Goal: Navigation & Orientation: Find specific page/section

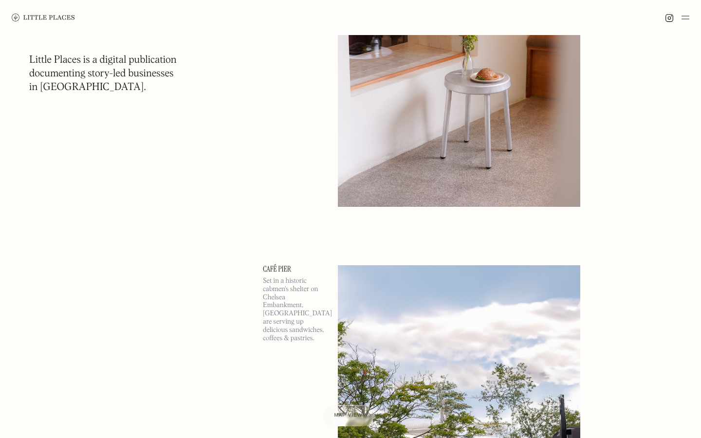
scroll to position [22310, 0]
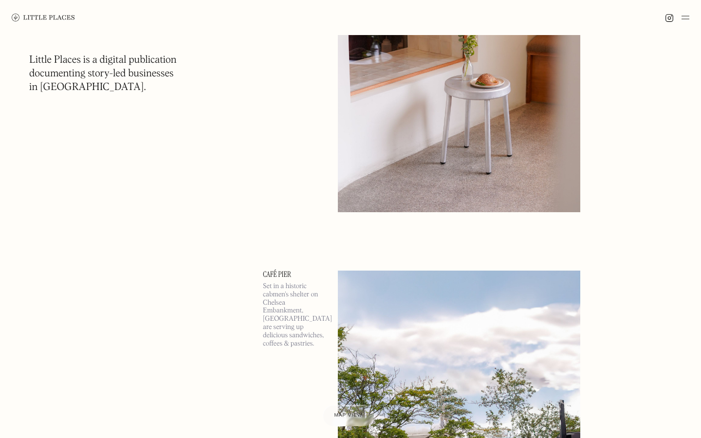
click at [519, 154] on img at bounding box center [459, 37] width 242 height 350
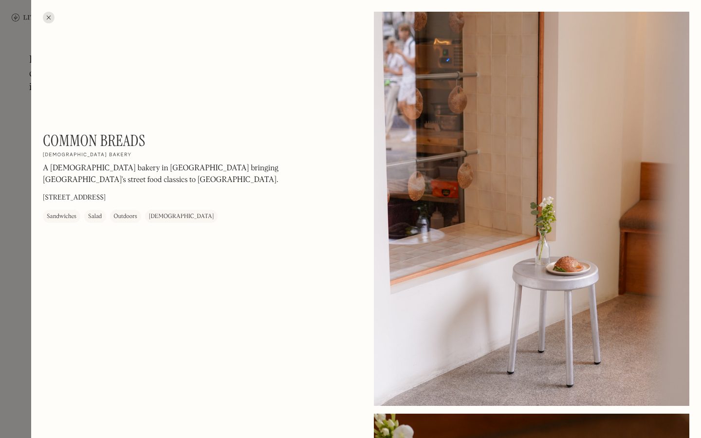
click at [44, 18] on div at bounding box center [49, 18] width 12 height 12
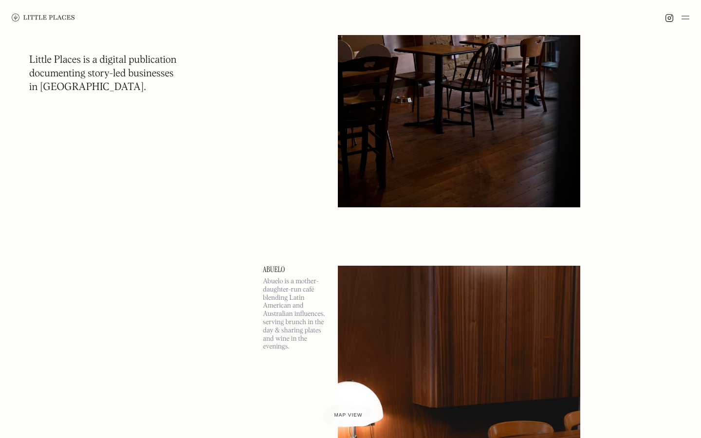
scroll to position [20254, 0]
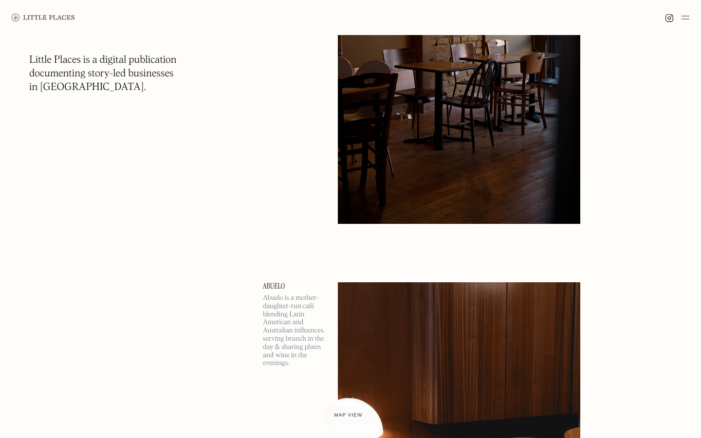
click at [685, 16] on img at bounding box center [685, 18] width 8 height 12
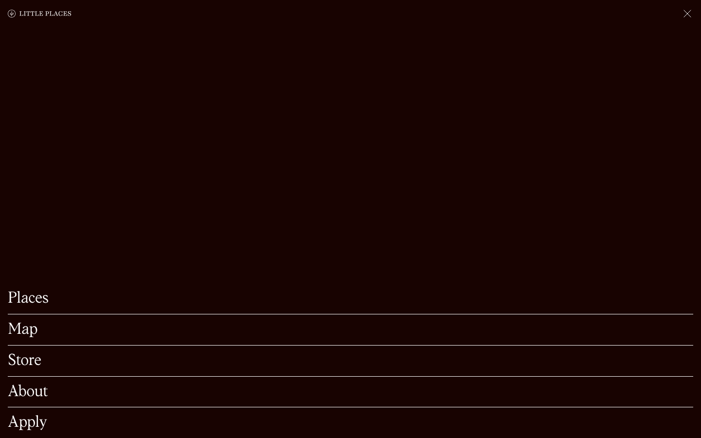
click at [26, 331] on link "Map" at bounding box center [350, 329] width 685 height 15
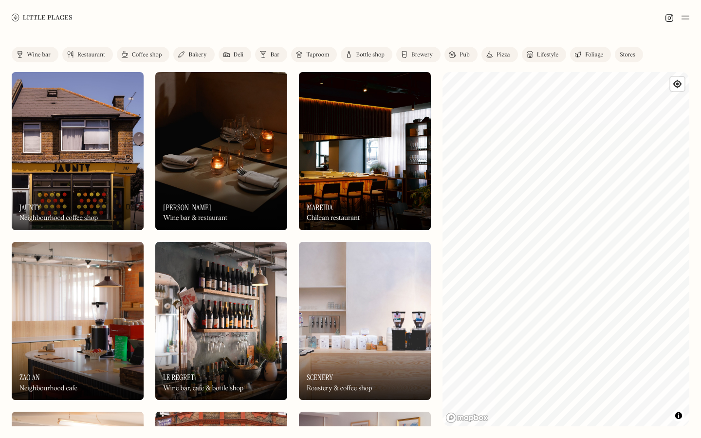
click at [199, 296] on img at bounding box center [221, 321] width 132 height 158
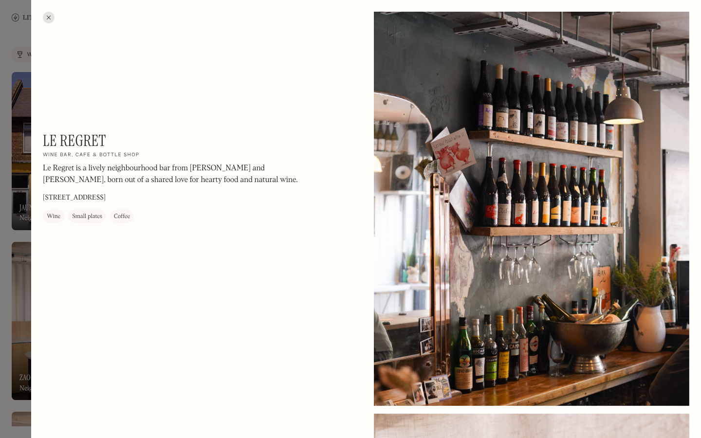
click at [10, 184] on div at bounding box center [350, 219] width 701 height 438
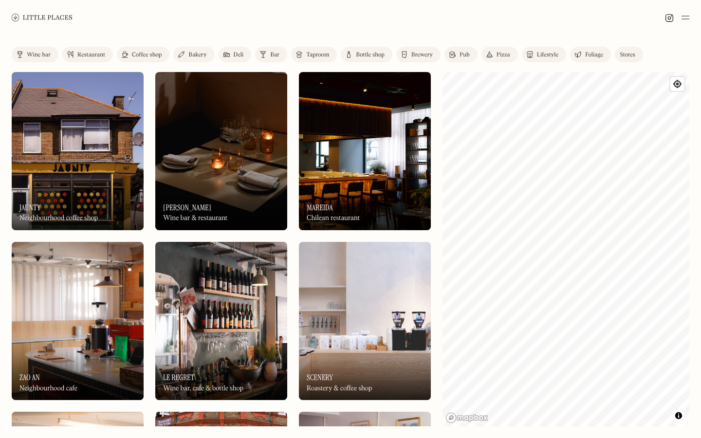
click at [685, 18] on img at bounding box center [685, 18] width 8 height 12
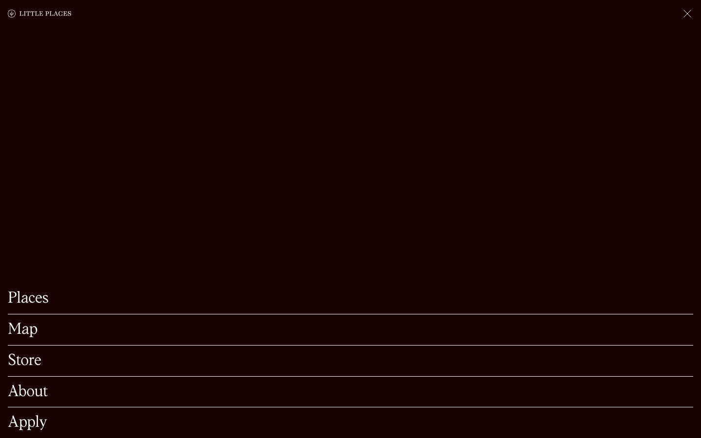
click at [24, 294] on link "Places" at bounding box center [350, 298] width 685 height 15
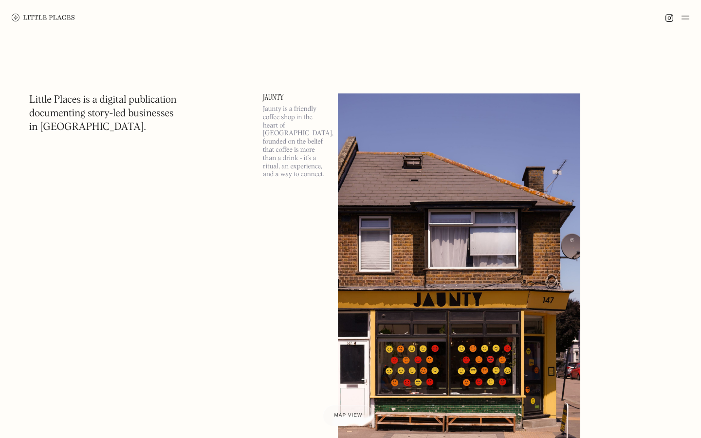
click at [681, 17] on img at bounding box center [685, 18] width 8 height 12
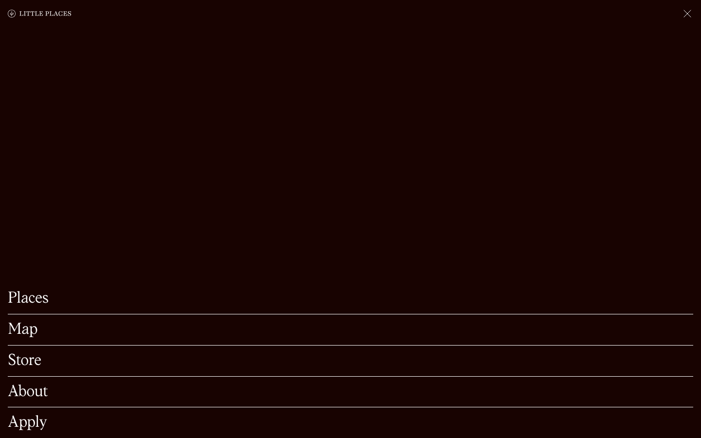
click at [29, 382] on div "About" at bounding box center [350, 392] width 685 height 31
click at [31, 390] on link "About" at bounding box center [350, 392] width 685 height 15
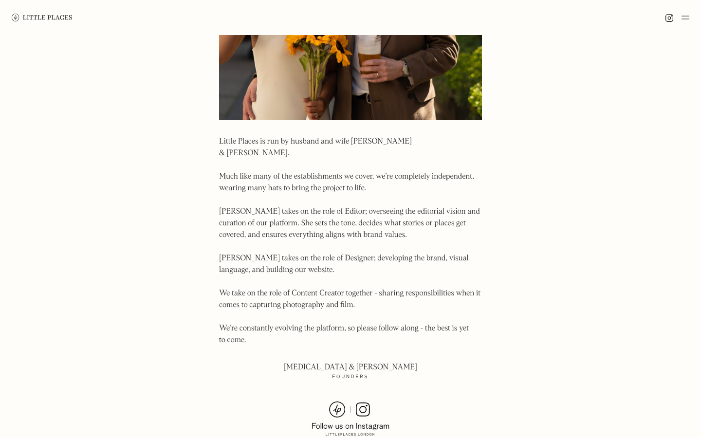
scroll to position [641, 0]
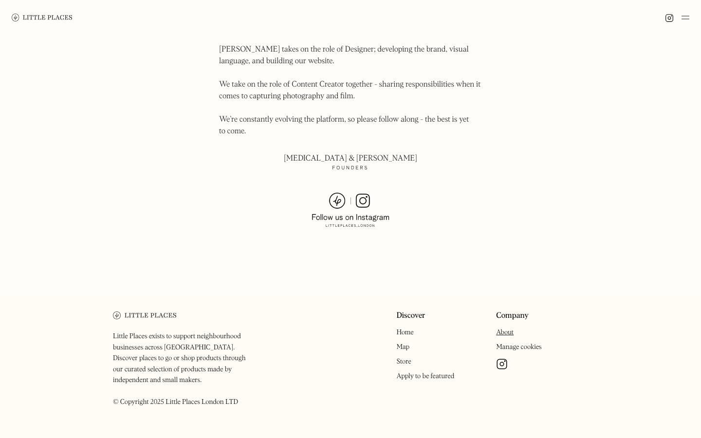
click at [684, 17] on img at bounding box center [685, 18] width 8 height 12
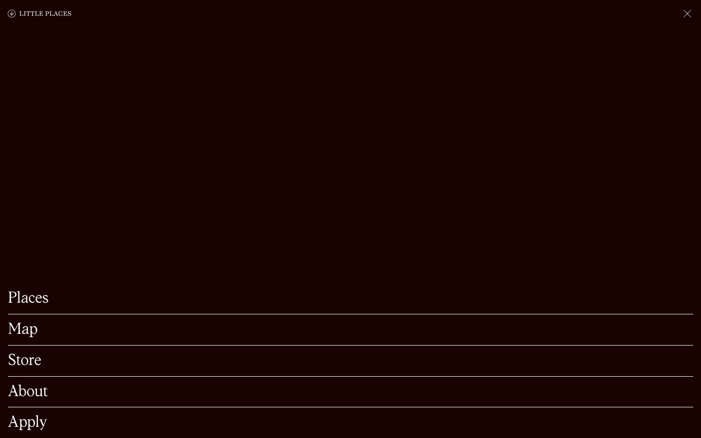
click at [23, 421] on link "Apply" at bounding box center [350, 422] width 685 height 15
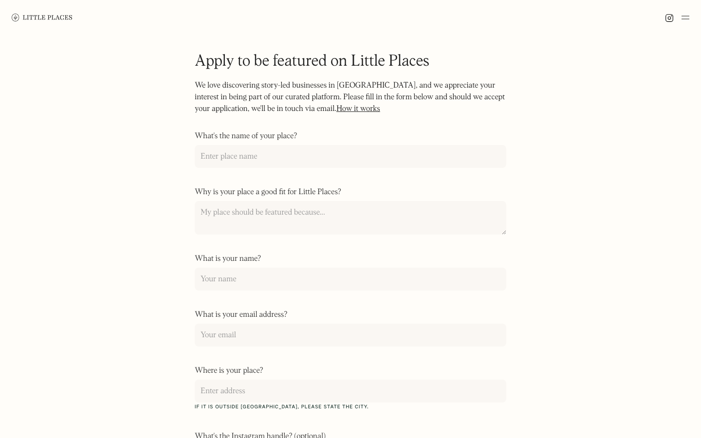
click at [683, 11] on div at bounding box center [350, 17] width 701 height 35
click at [688, 14] on img at bounding box center [685, 18] width 8 height 12
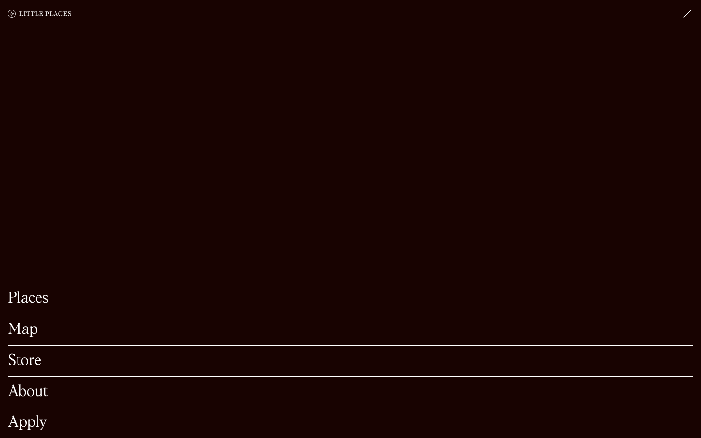
click at [31, 364] on link "Store" at bounding box center [350, 360] width 685 height 15
